Goal: Transaction & Acquisition: Purchase product/service

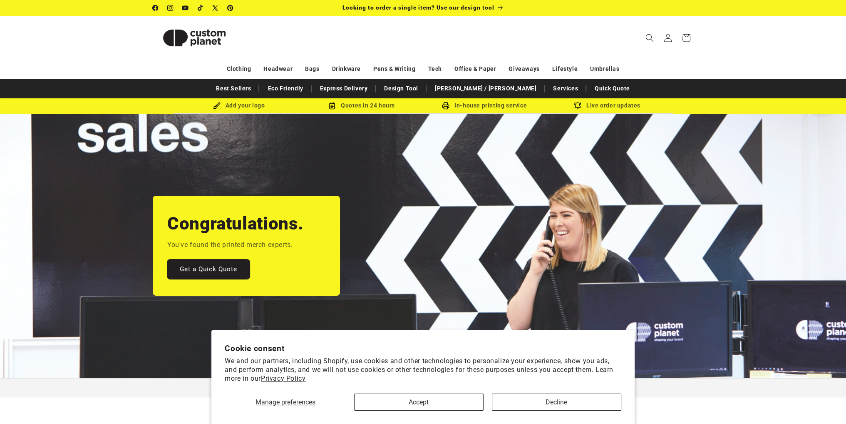
click at [219, 270] on link "Get a Quick Quote" at bounding box center [208, 269] width 82 height 20
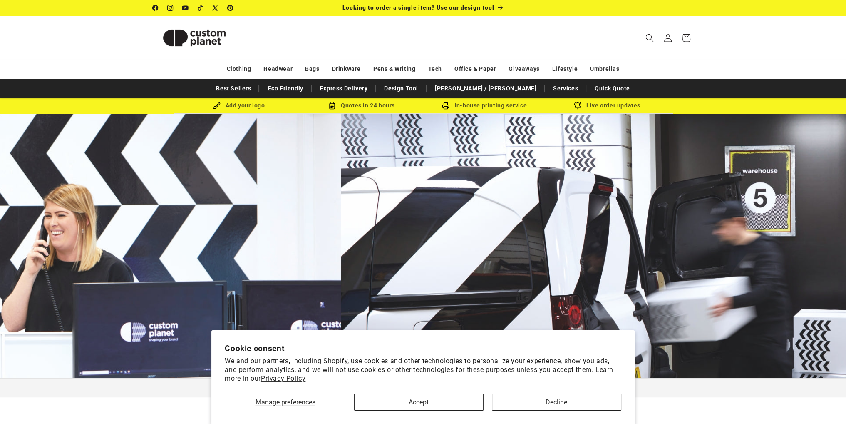
scroll to position [0, 672]
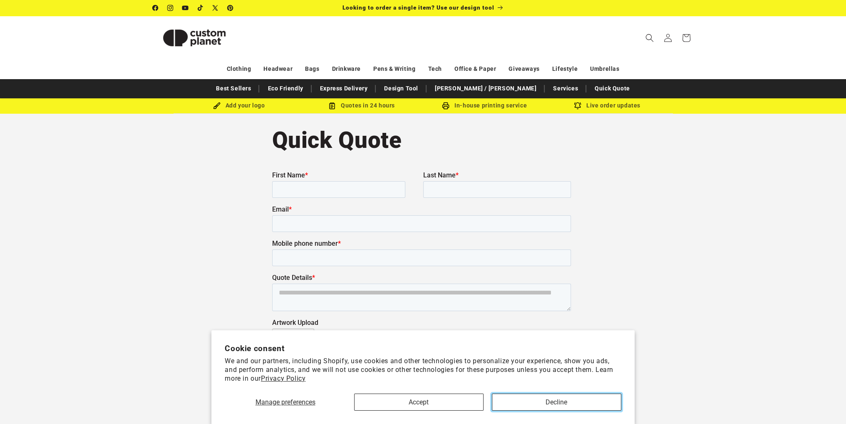
drag, startPoint x: 528, startPoint y: 400, endPoint x: 528, endPoint y: 376, distance: 23.7
click at [529, 400] on button "Decline" at bounding box center [556, 401] width 129 height 17
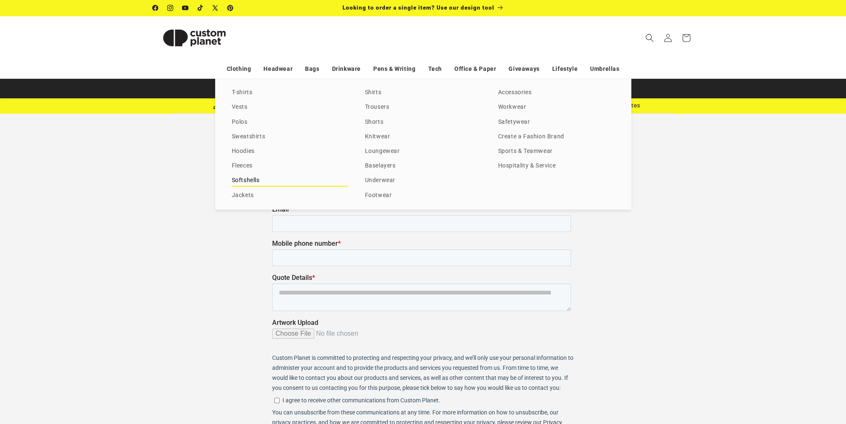
click at [248, 180] on link "Softshells" at bounding box center [290, 180] width 117 height 11
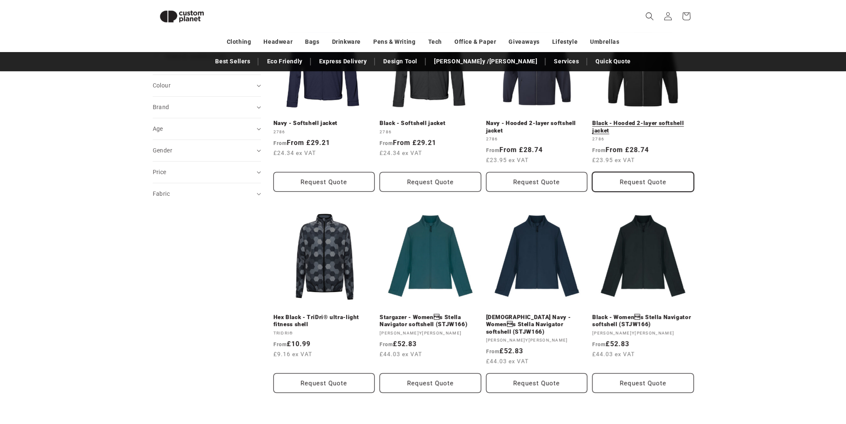
scroll to position [155, 0]
